Goal: Task Accomplishment & Management: Use online tool/utility

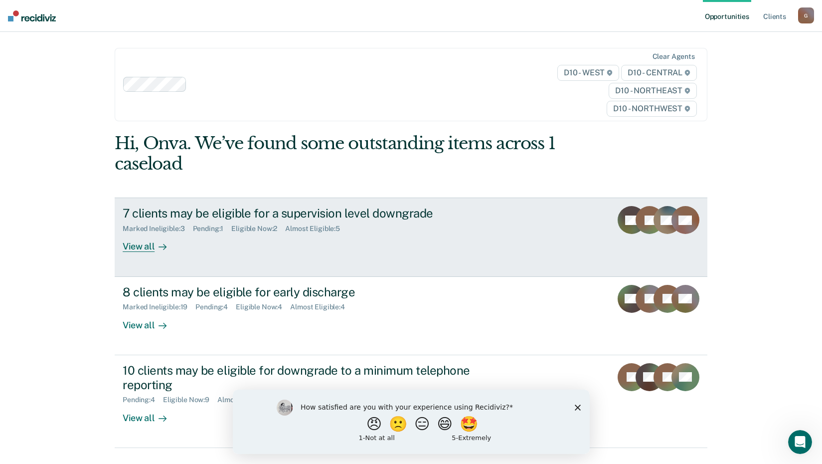
click at [135, 248] on div "View all" at bounding box center [151, 242] width 56 height 19
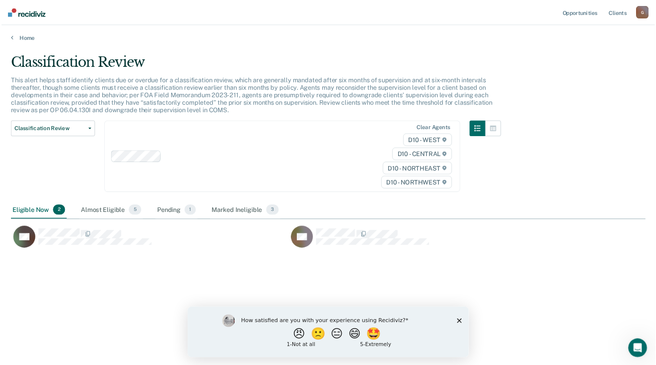
scroll to position [313, 798]
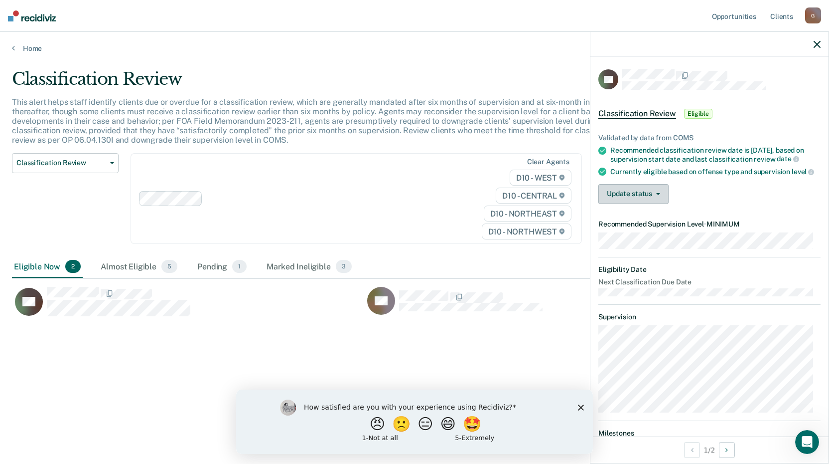
click at [634, 198] on button "Update status" at bounding box center [634, 194] width 70 height 20
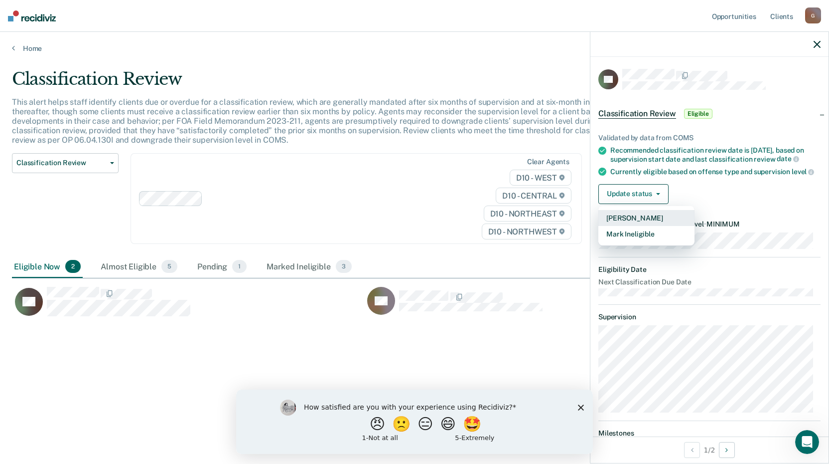
click at [627, 225] on button "[PERSON_NAME]" at bounding box center [647, 218] width 96 height 16
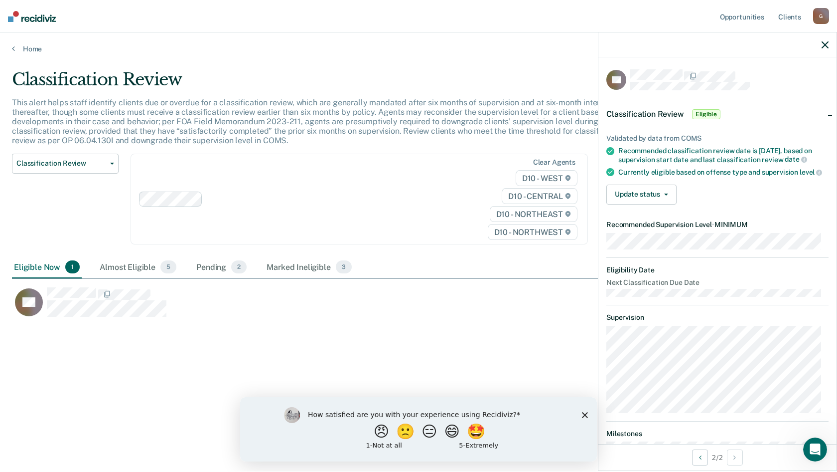
scroll to position [321, 806]
